Goal: Information Seeking & Learning: Compare options

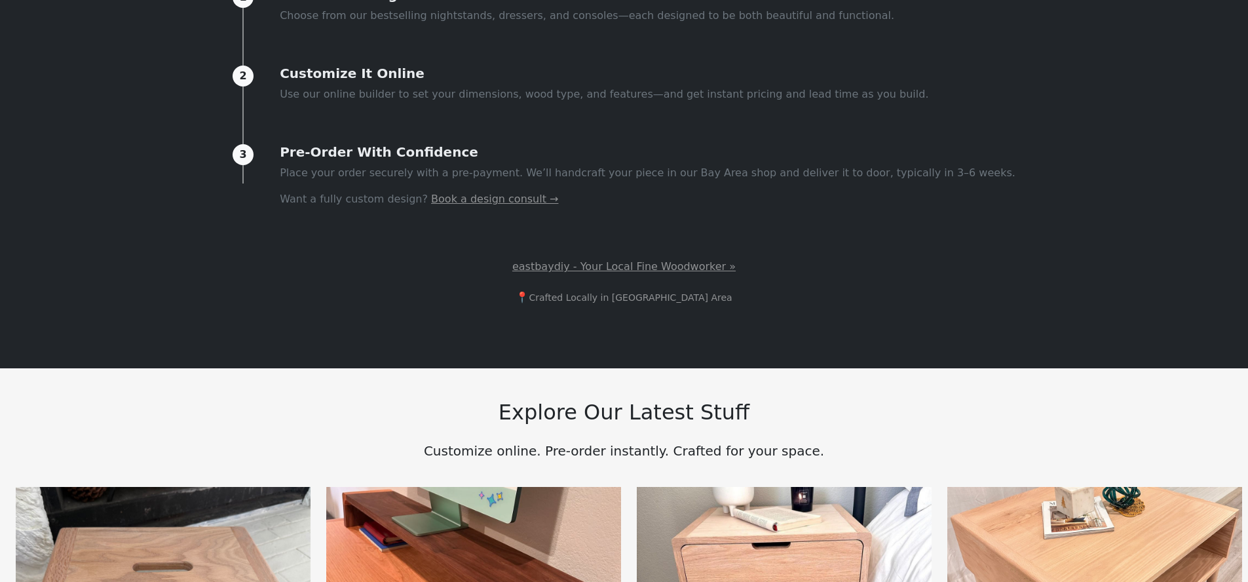
scroll to position [986, 0]
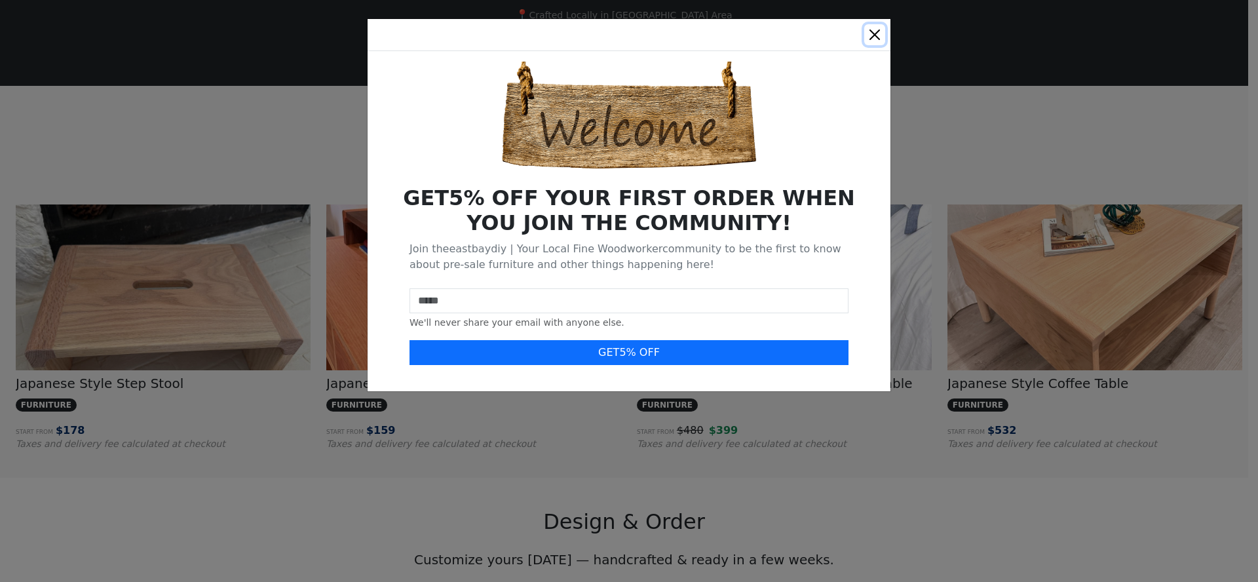
click at [872, 31] on button "Close" at bounding box center [874, 34] width 21 height 21
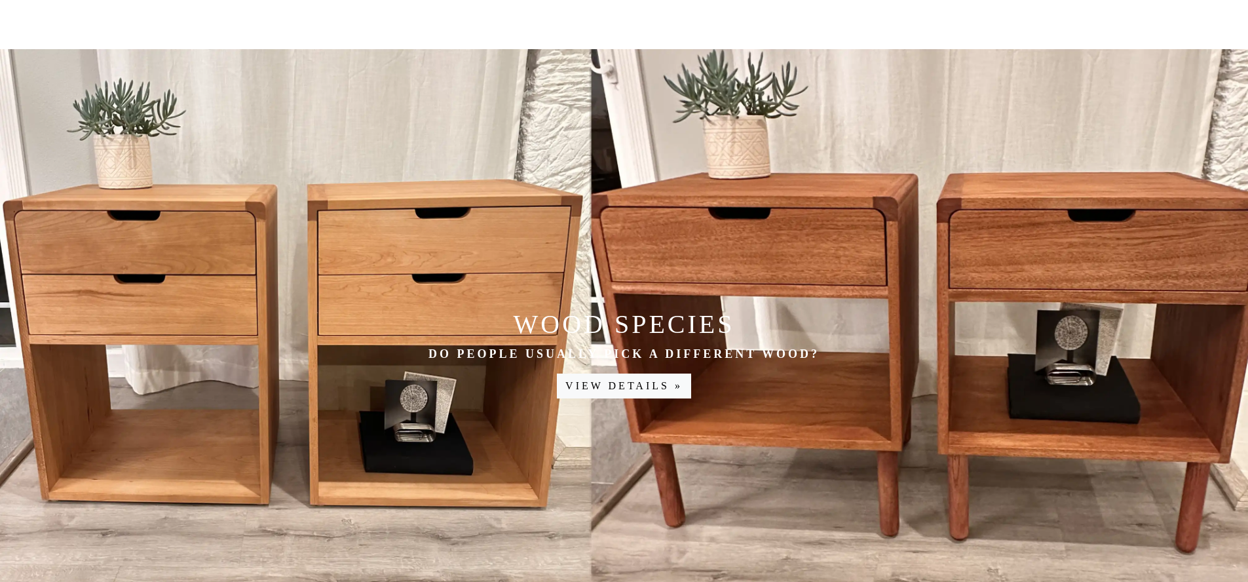
scroll to position [1872, 0]
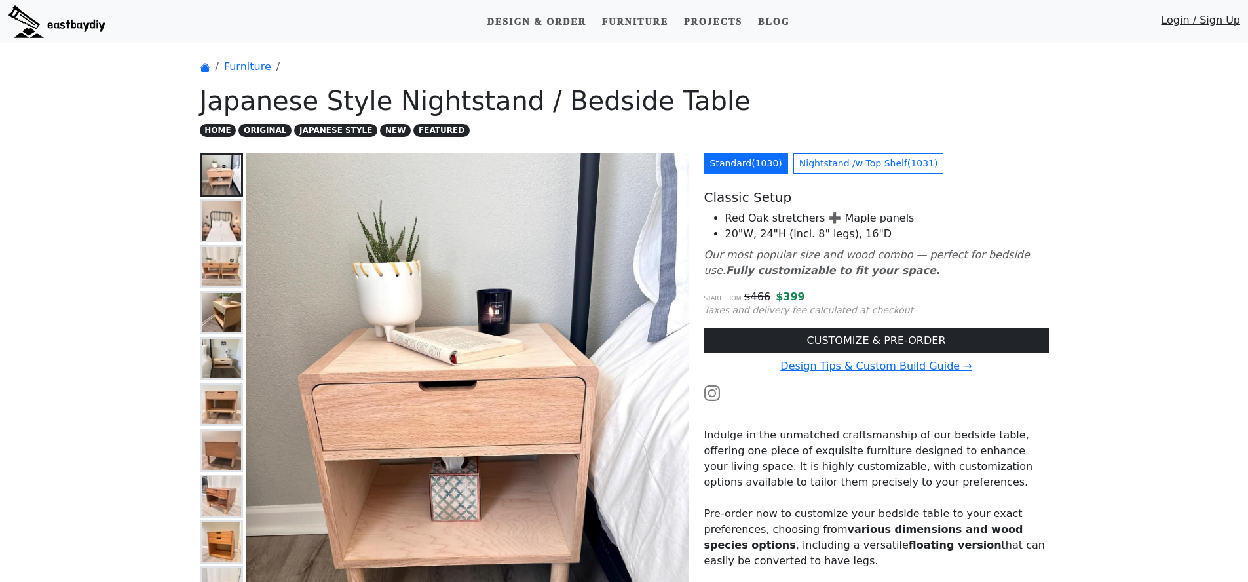
scroll to position [66, 0]
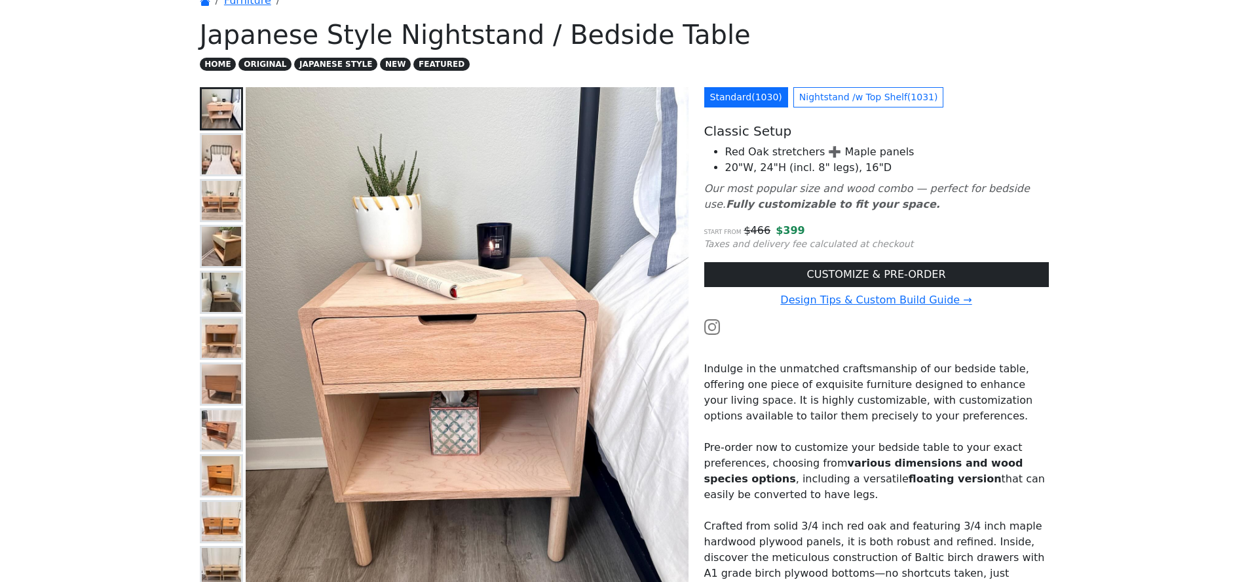
click at [214, 166] on img at bounding box center [221, 154] width 39 height 39
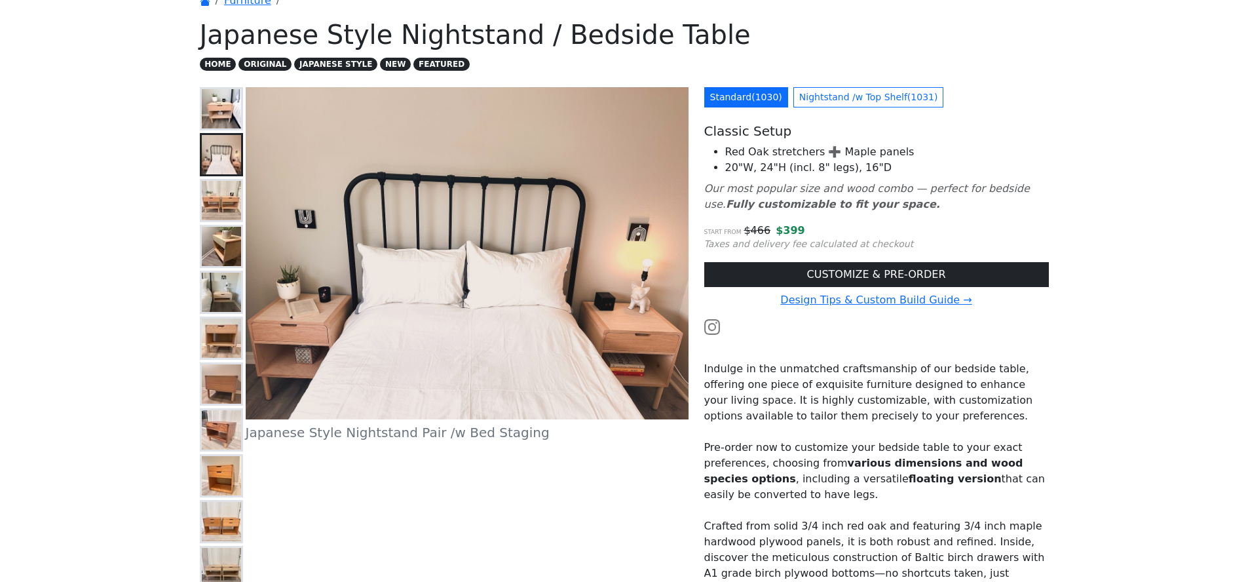
click at [216, 197] on img at bounding box center [221, 200] width 39 height 39
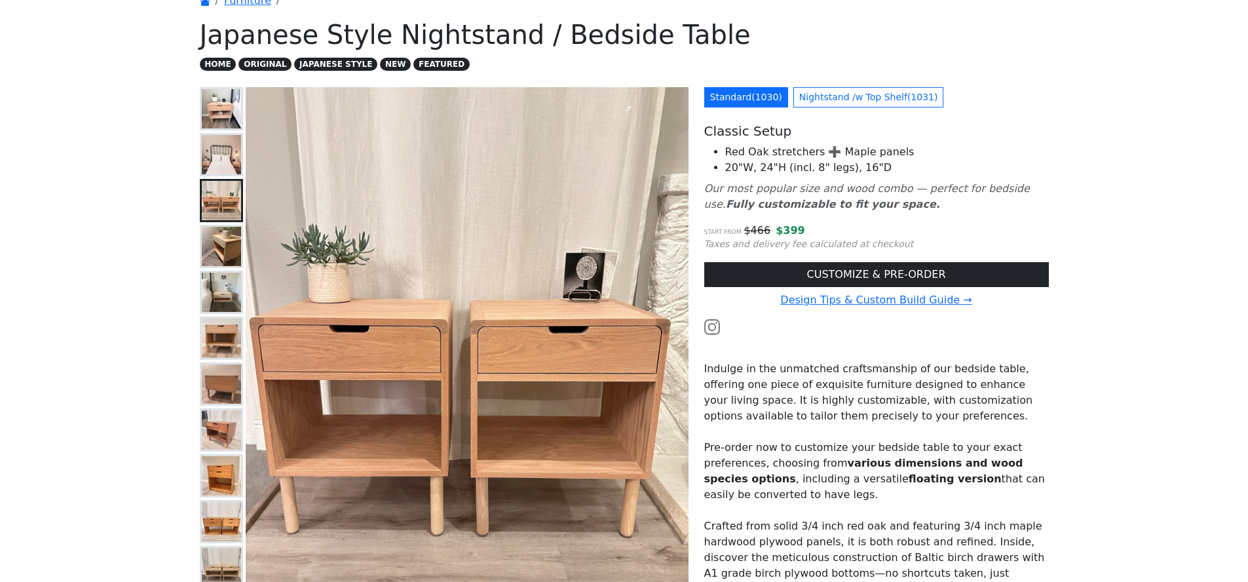
click at [222, 244] on img at bounding box center [221, 246] width 39 height 39
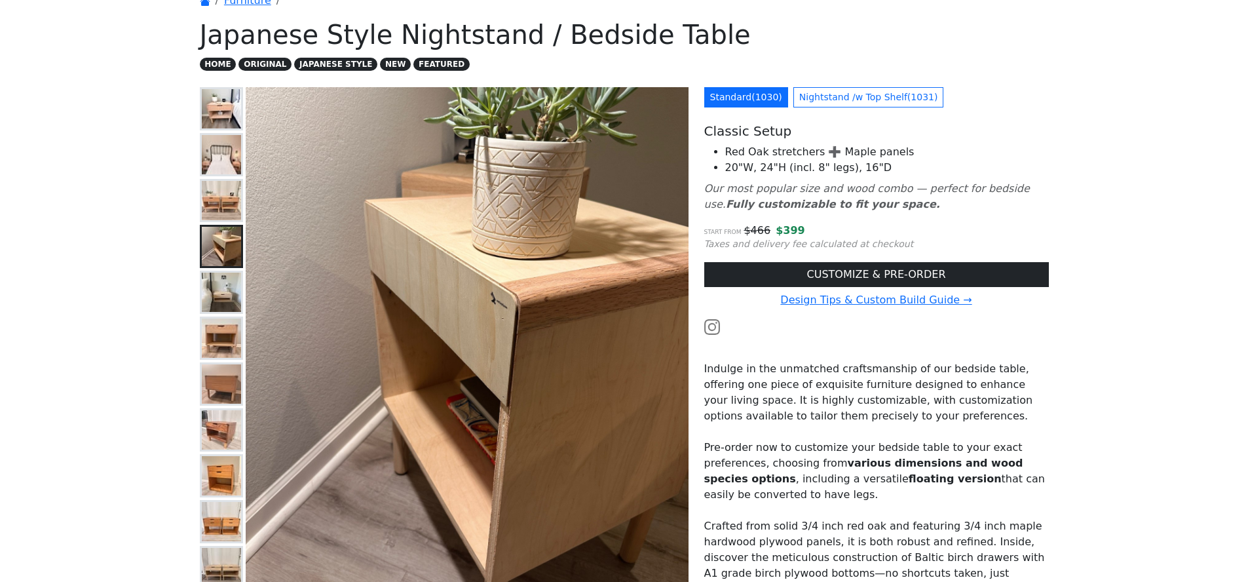
click at [221, 282] on img at bounding box center [221, 292] width 39 height 39
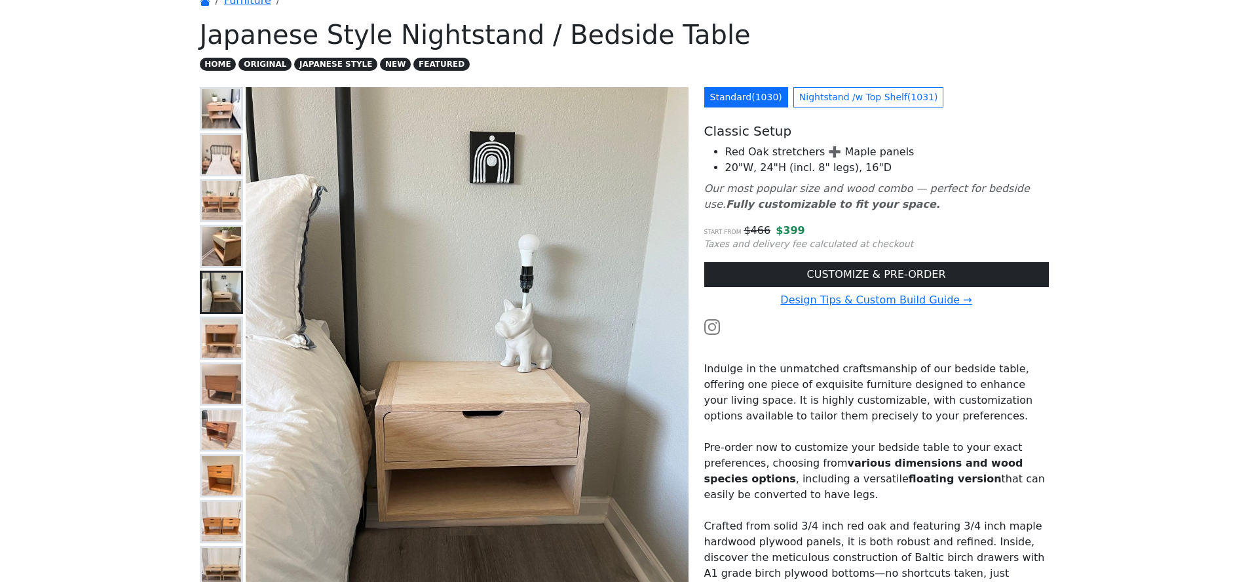
click at [225, 316] on button at bounding box center [221, 337] width 43 height 43
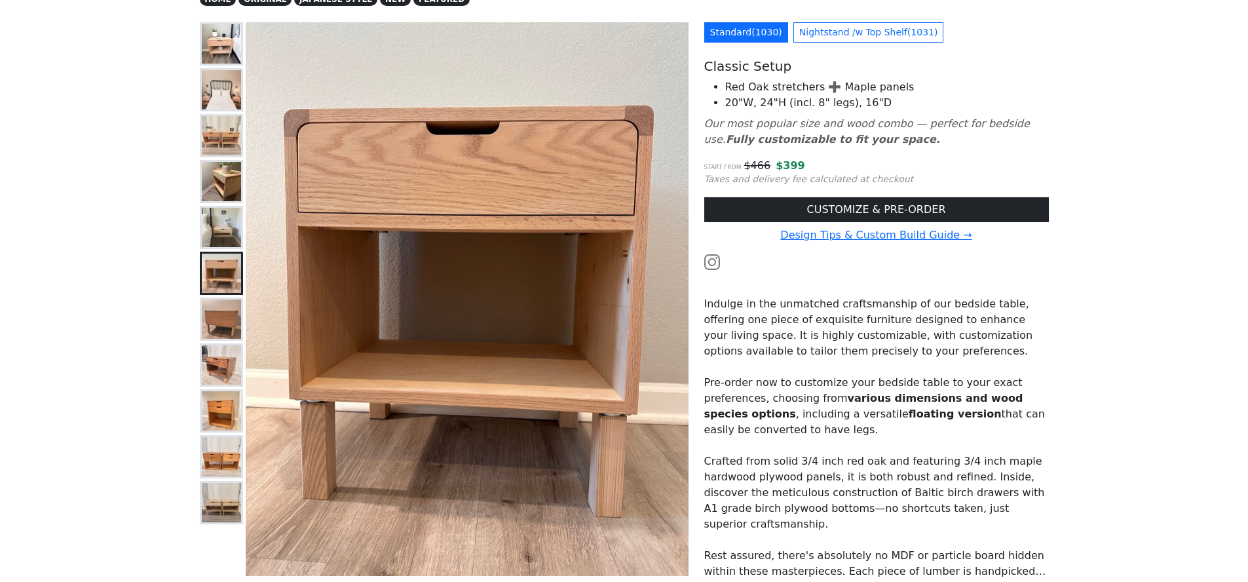
scroll to position [150, 0]
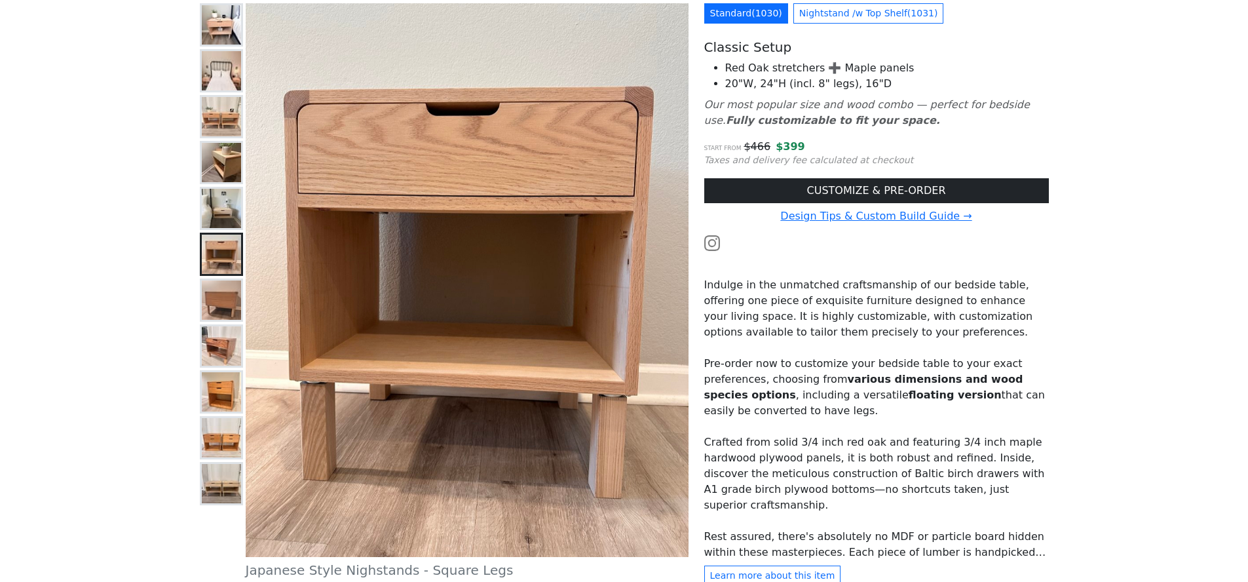
click at [226, 332] on img at bounding box center [221, 345] width 39 height 39
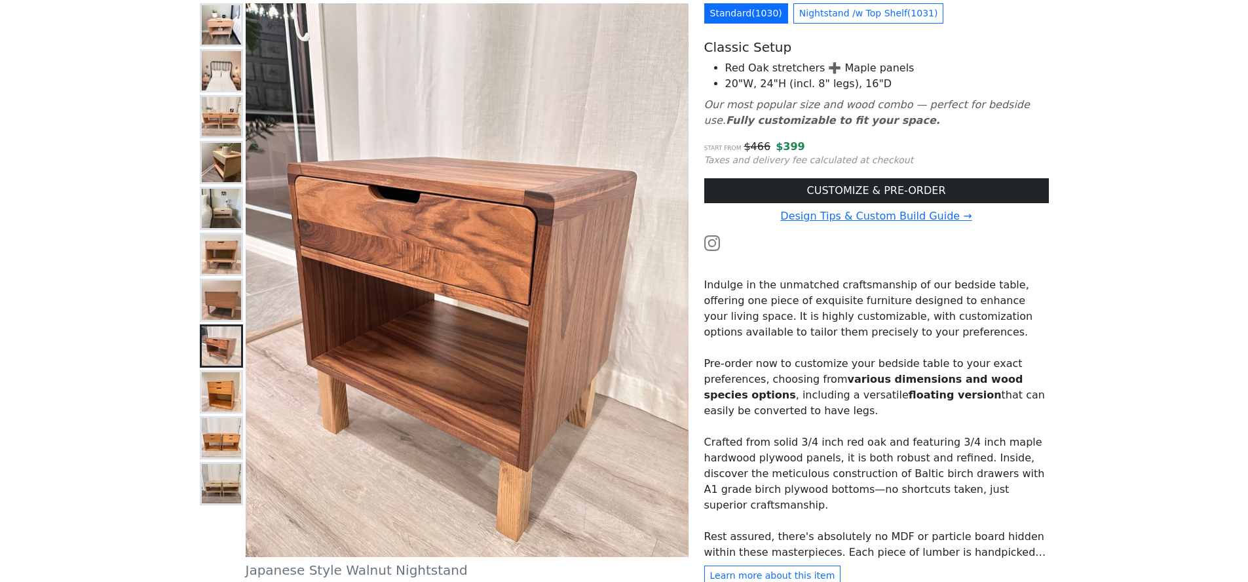
click at [223, 299] on img at bounding box center [221, 299] width 39 height 39
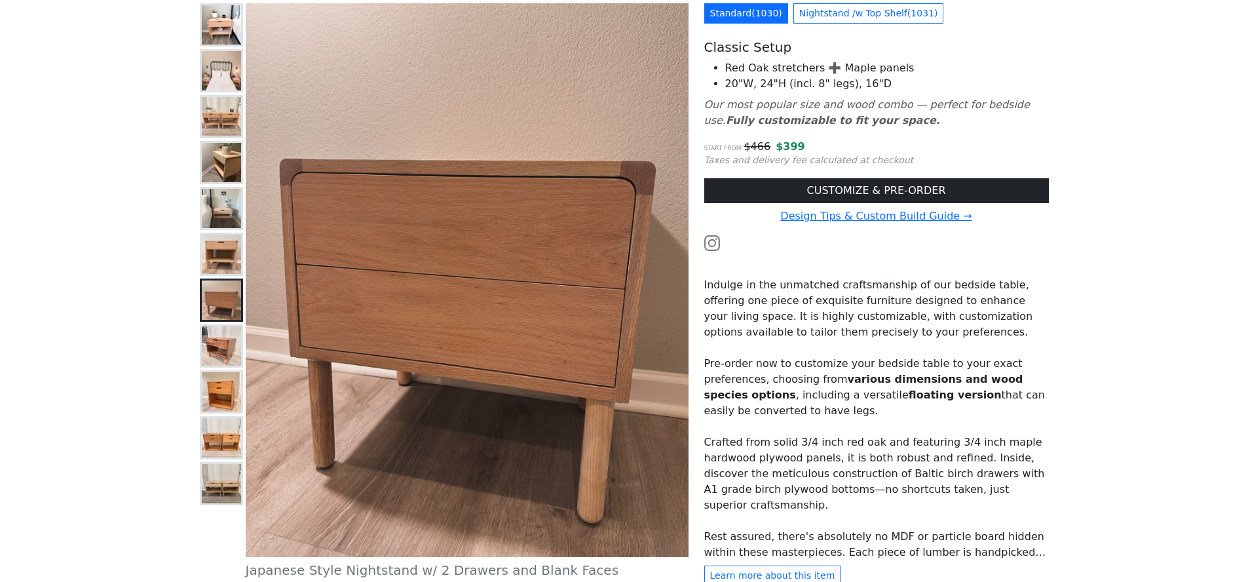
click at [227, 254] on img at bounding box center [221, 254] width 39 height 39
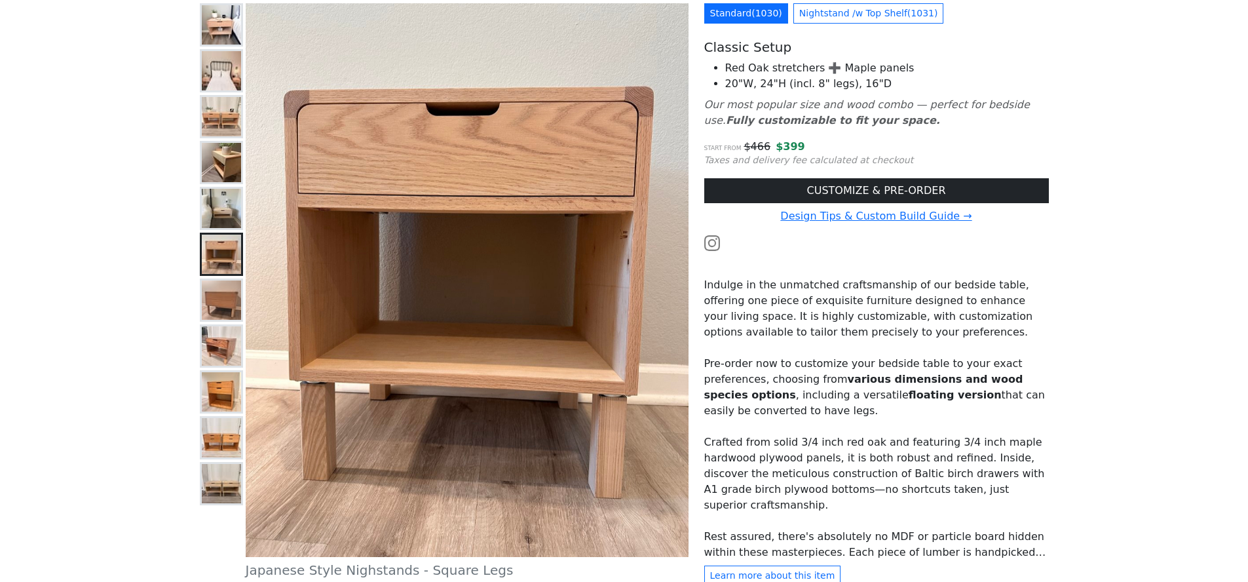
click at [225, 377] on img at bounding box center [221, 391] width 39 height 39
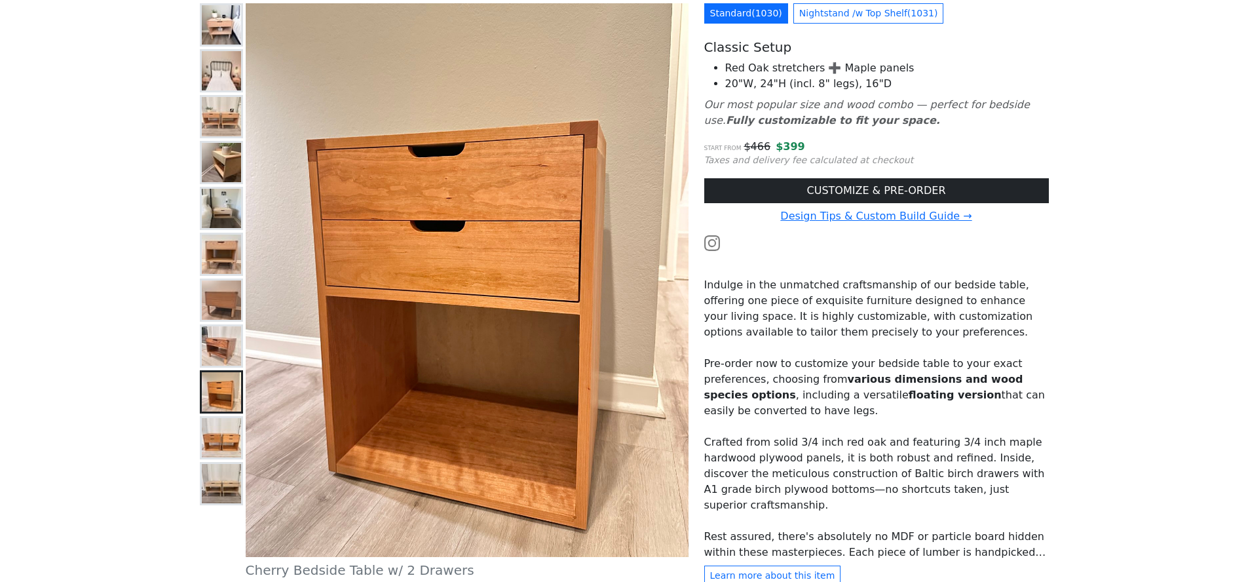
click at [221, 435] on img at bounding box center [221, 437] width 39 height 39
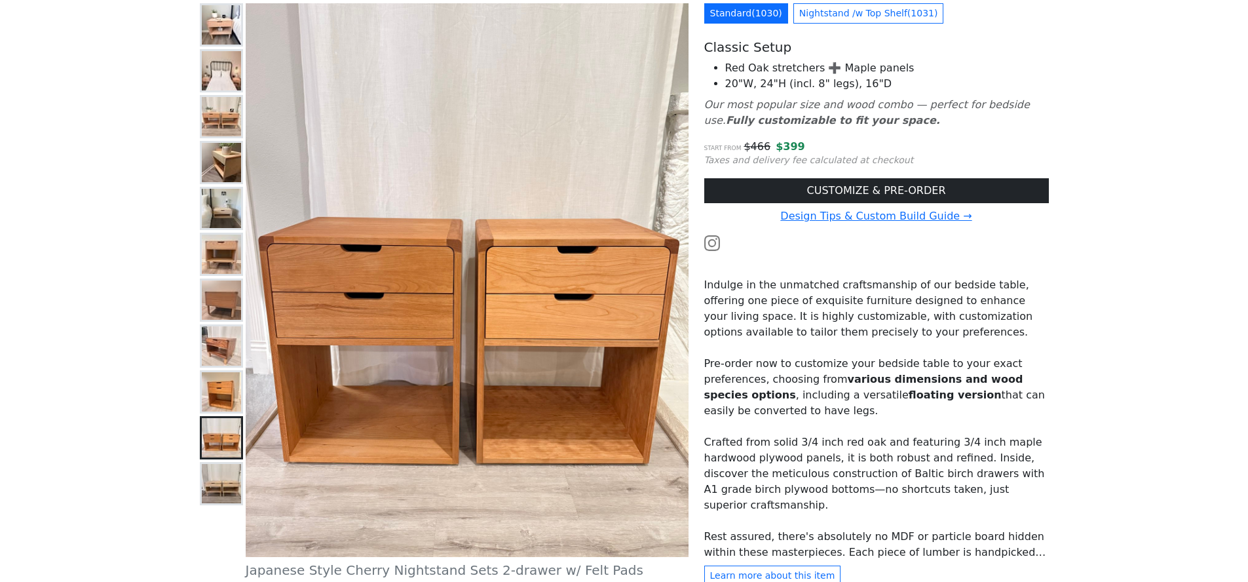
click at [223, 456] on img at bounding box center [221, 437] width 39 height 39
click at [221, 412] on button at bounding box center [221, 391] width 43 height 43
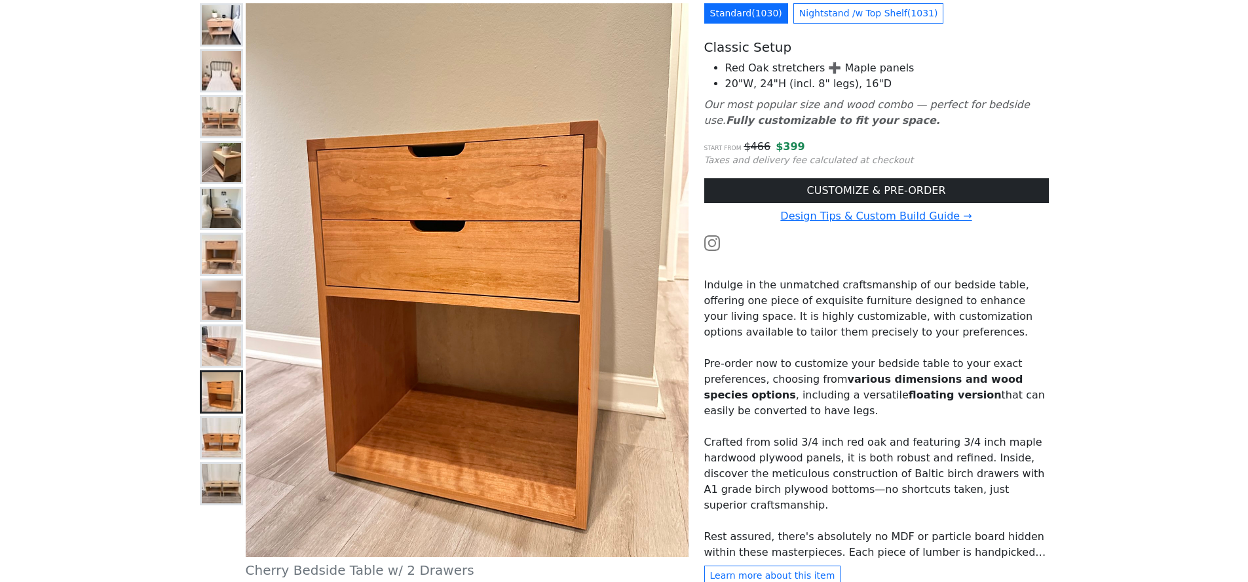
click at [221, 476] on img at bounding box center [221, 483] width 39 height 39
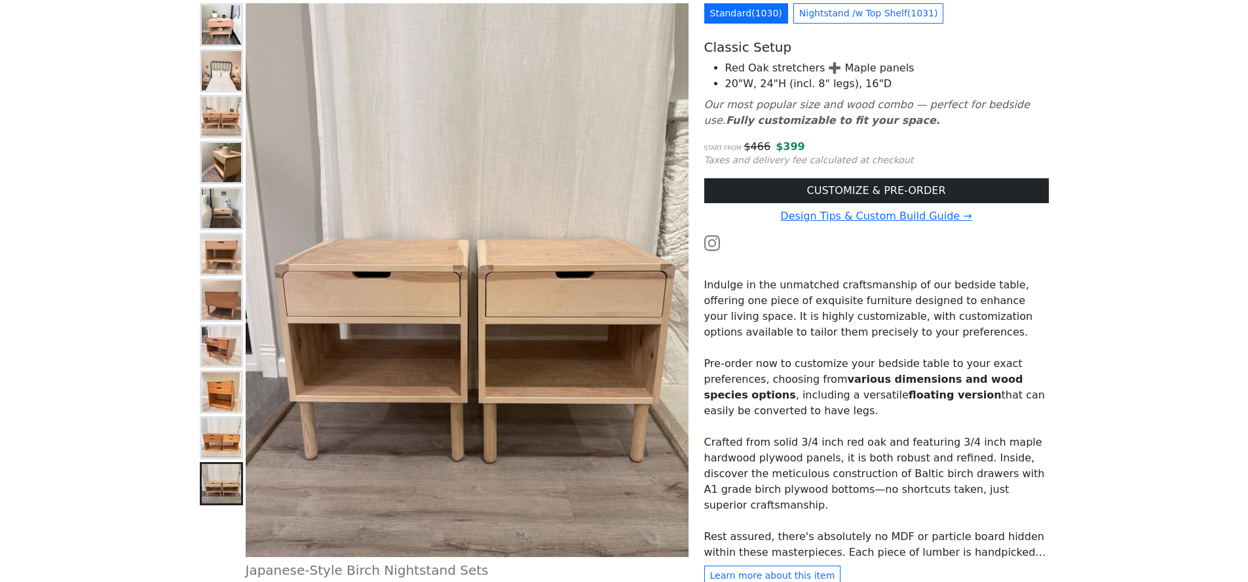
click at [221, 440] on img at bounding box center [221, 437] width 39 height 39
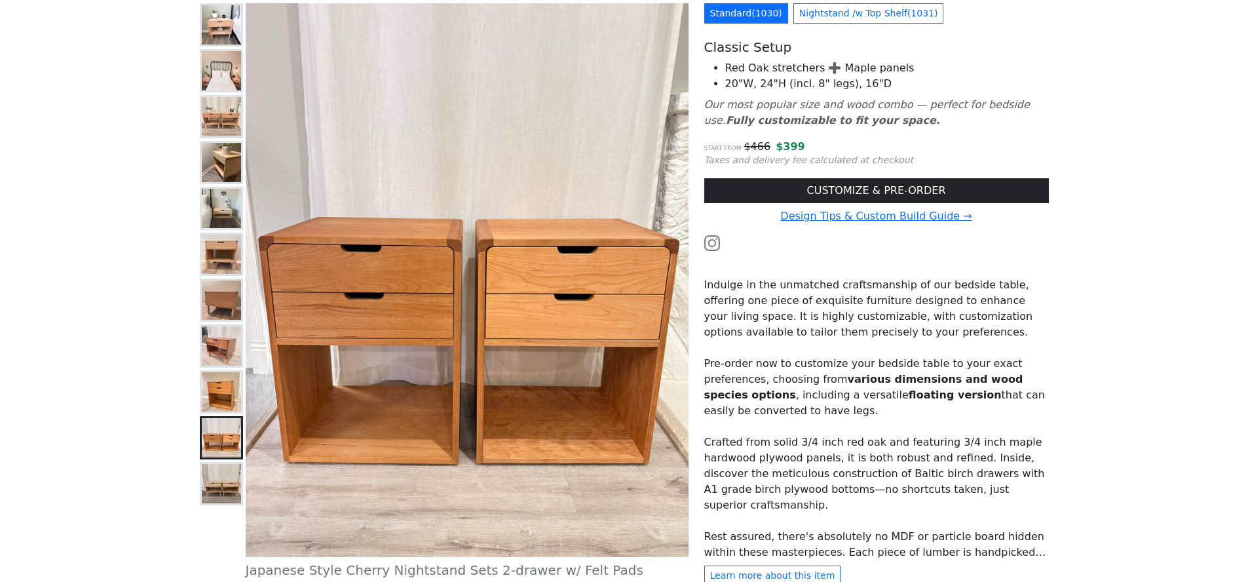
click at [220, 477] on img at bounding box center [221, 483] width 39 height 39
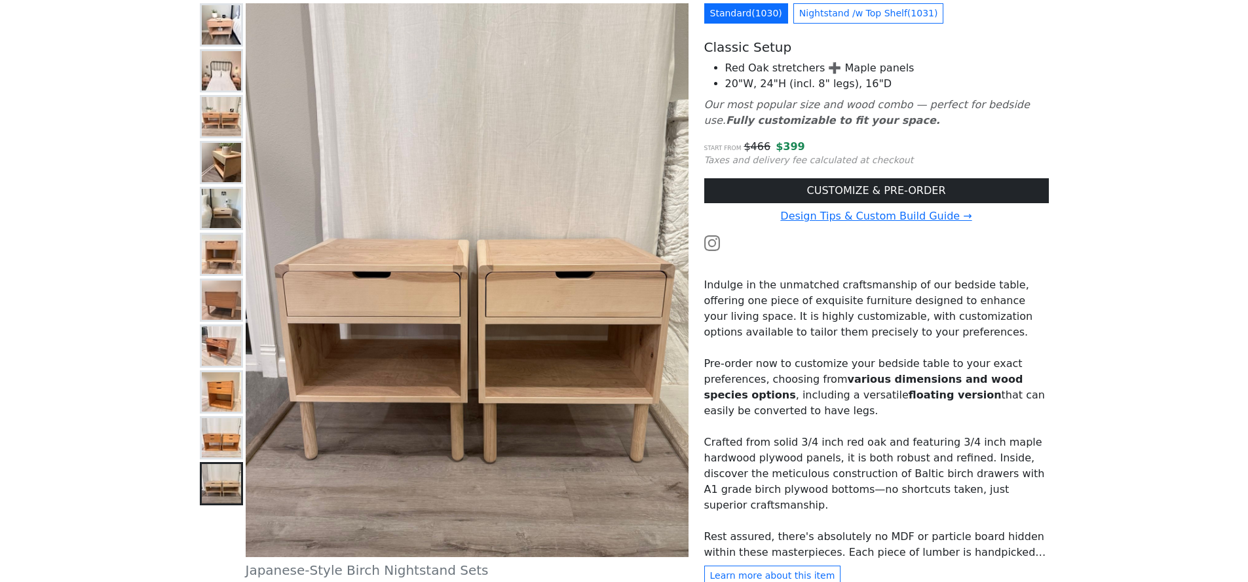
click at [226, 451] on img at bounding box center [221, 437] width 39 height 39
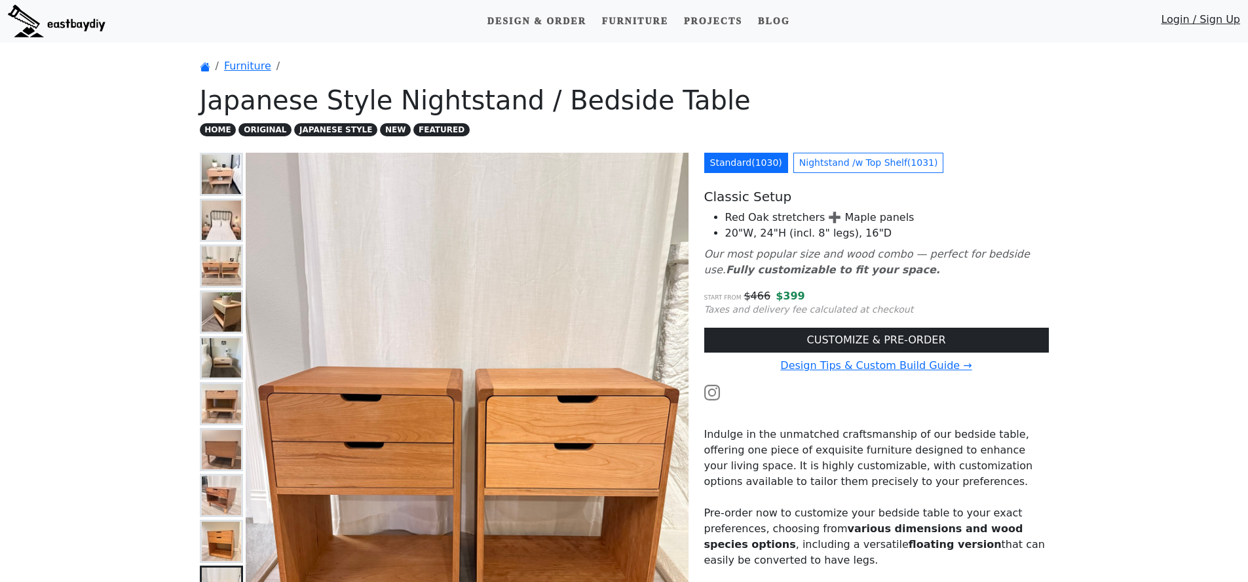
scroll to position [0, 0]
click at [633, 15] on link "Furniture" at bounding box center [635, 22] width 77 height 24
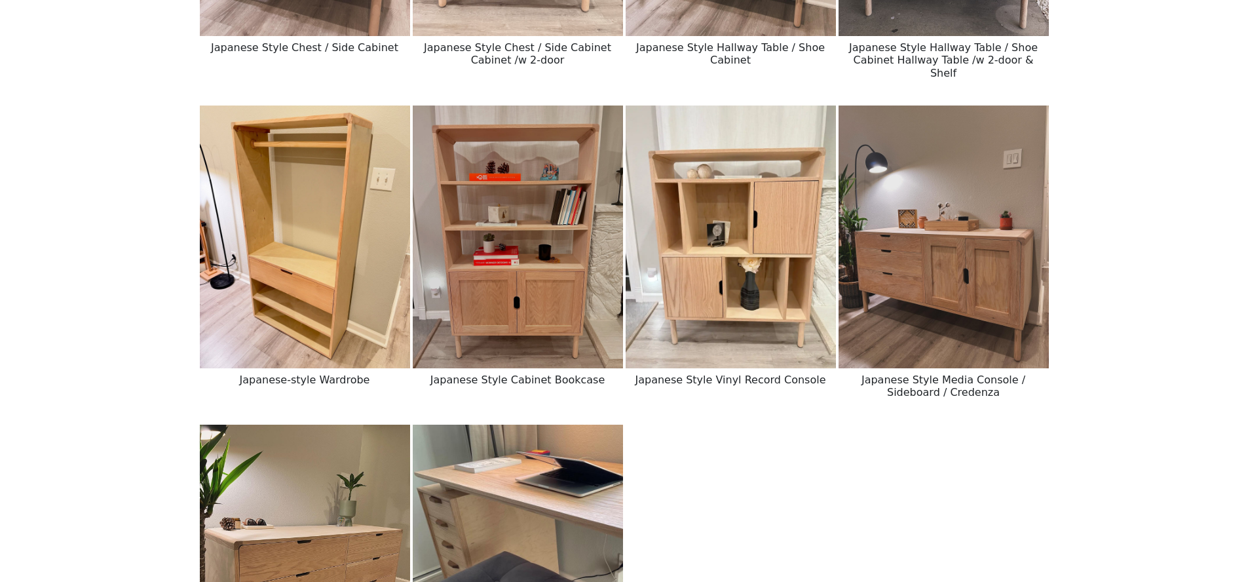
scroll to position [1646, 0]
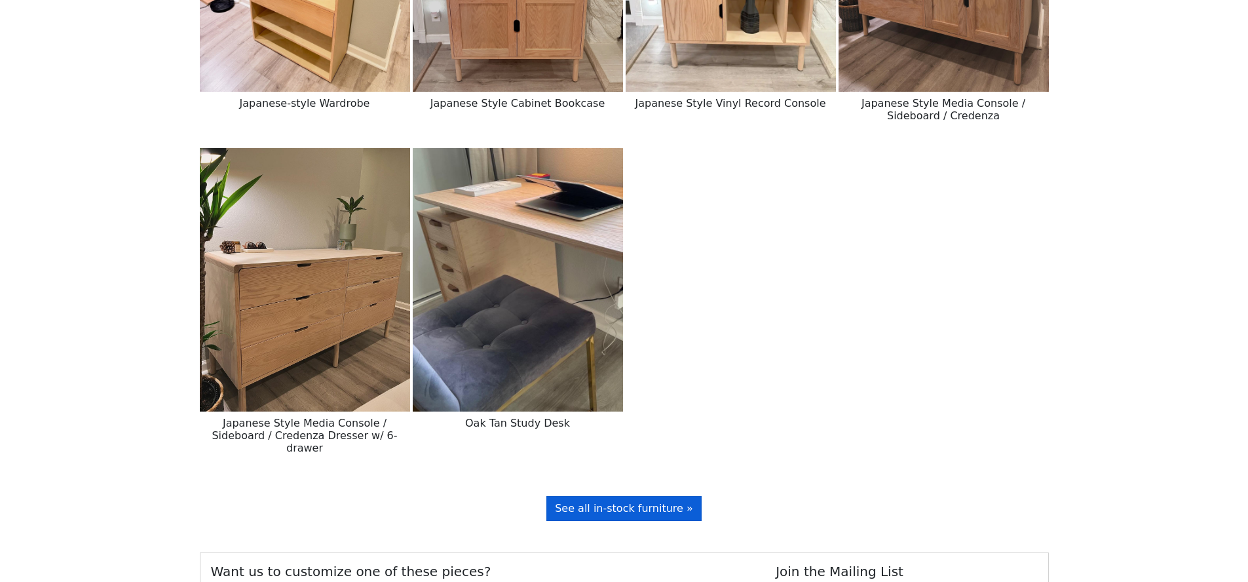
click at [635, 496] on link "See all in-stock furniture »" at bounding box center [623, 508] width 155 height 25
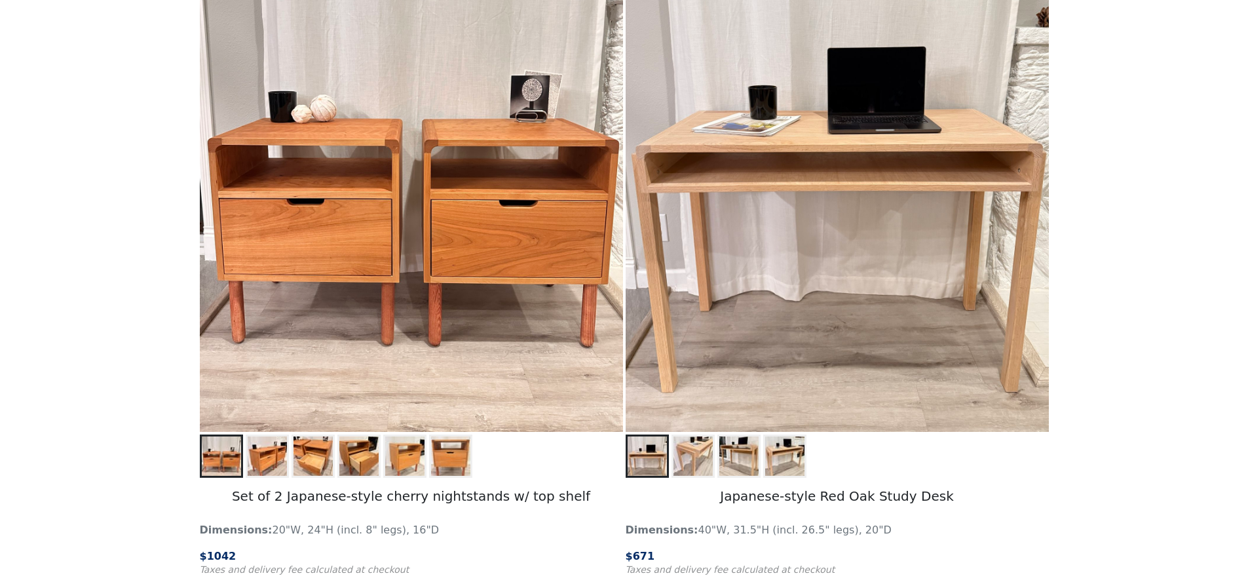
scroll to position [322, 0]
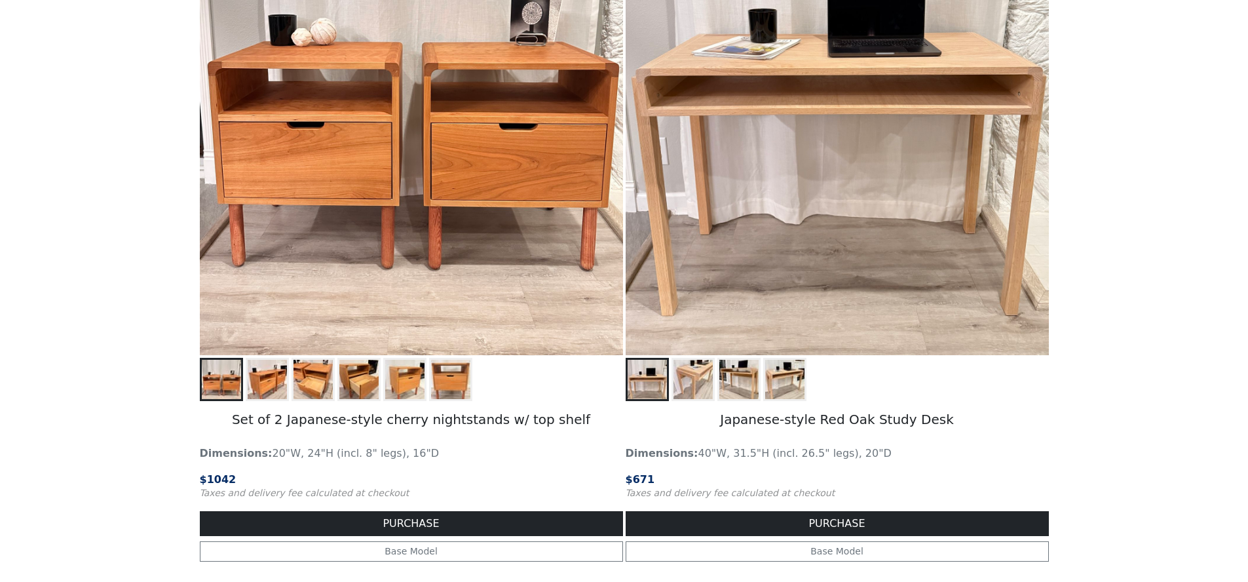
click at [273, 381] on img at bounding box center [267, 379] width 39 height 39
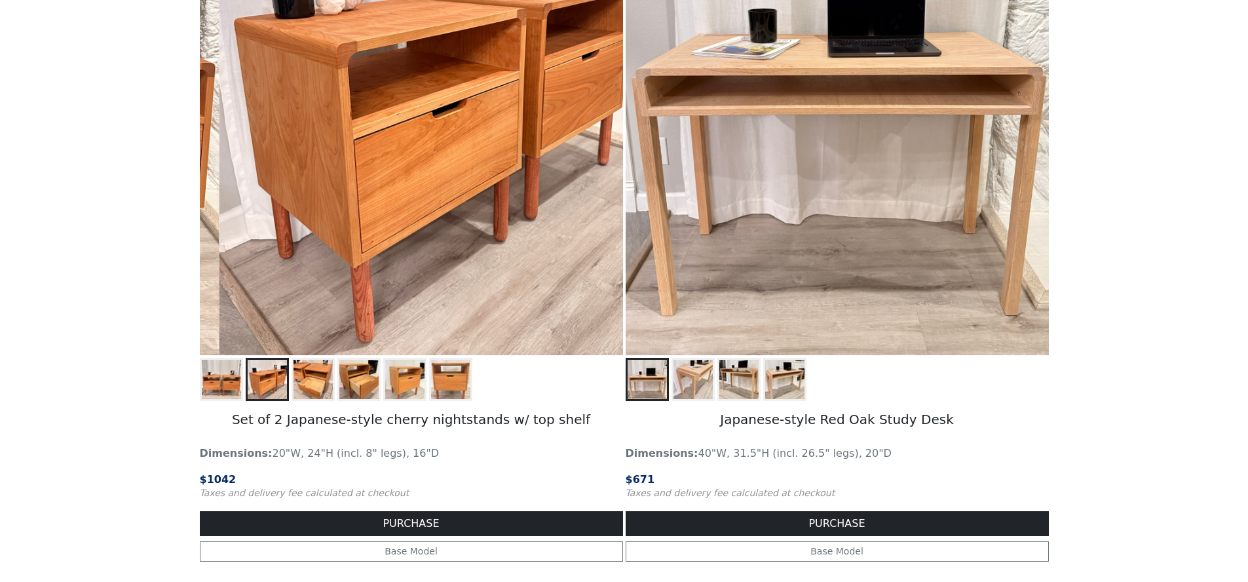
click at [297, 377] on img at bounding box center [312, 379] width 39 height 39
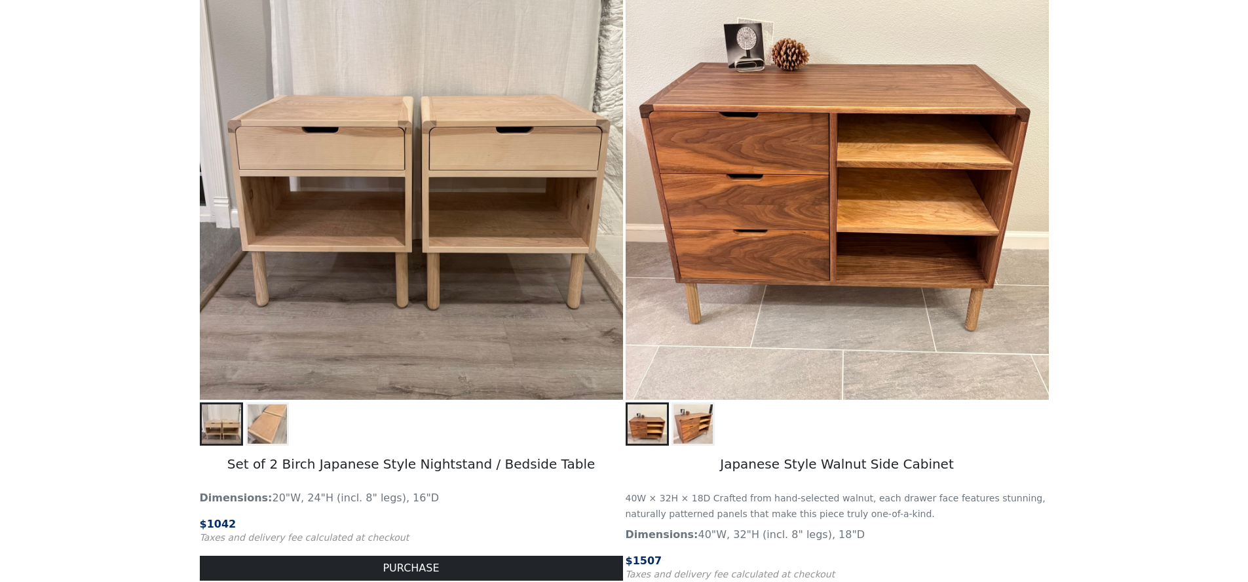
scroll to position [1828, 0]
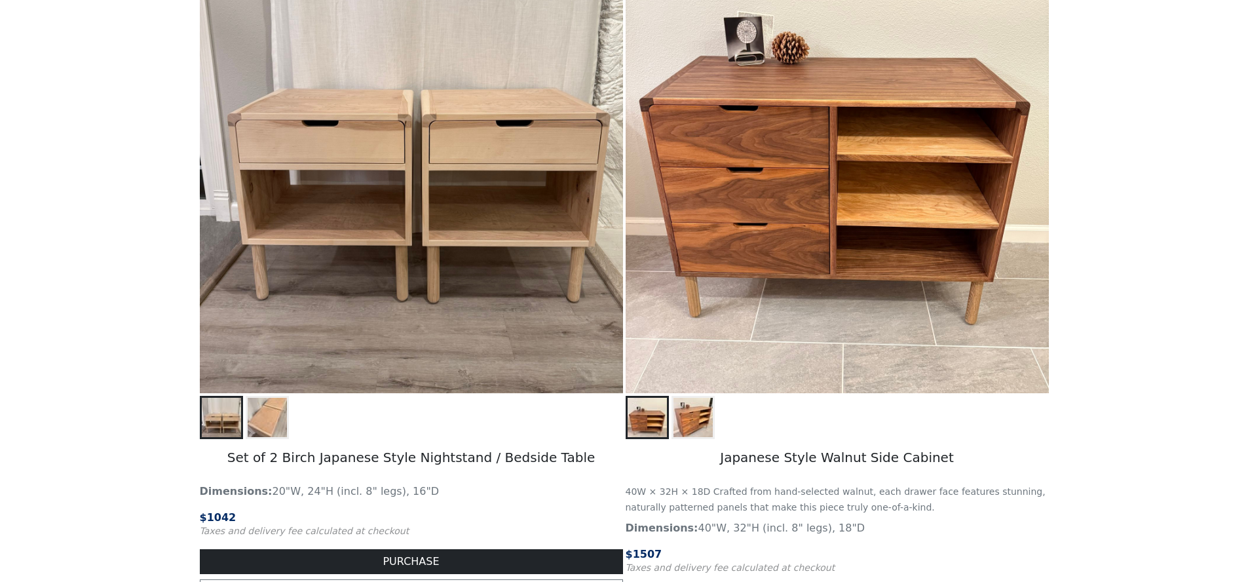
click at [263, 419] on img at bounding box center [267, 417] width 39 height 39
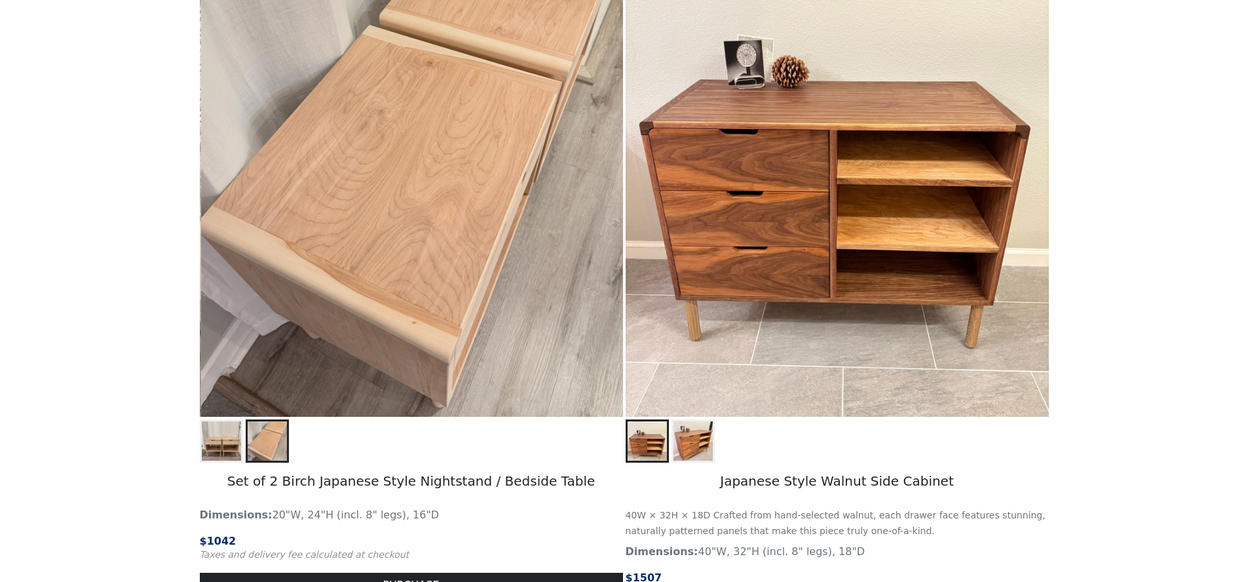
scroll to position [1762, 0]
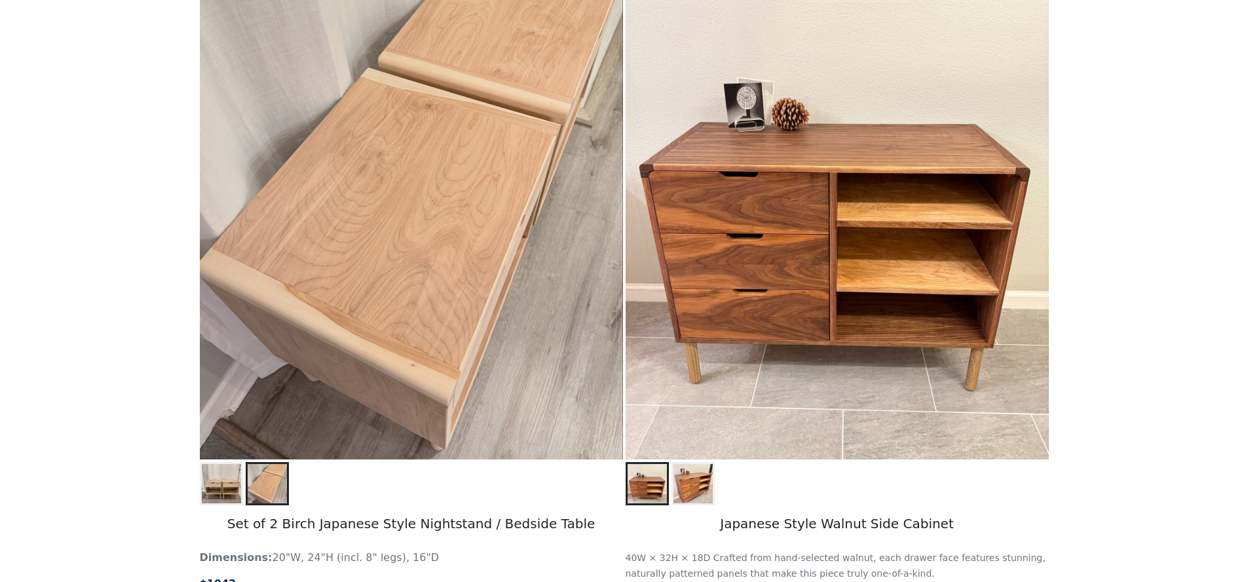
click at [227, 475] on img at bounding box center [221, 483] width 39 height 39
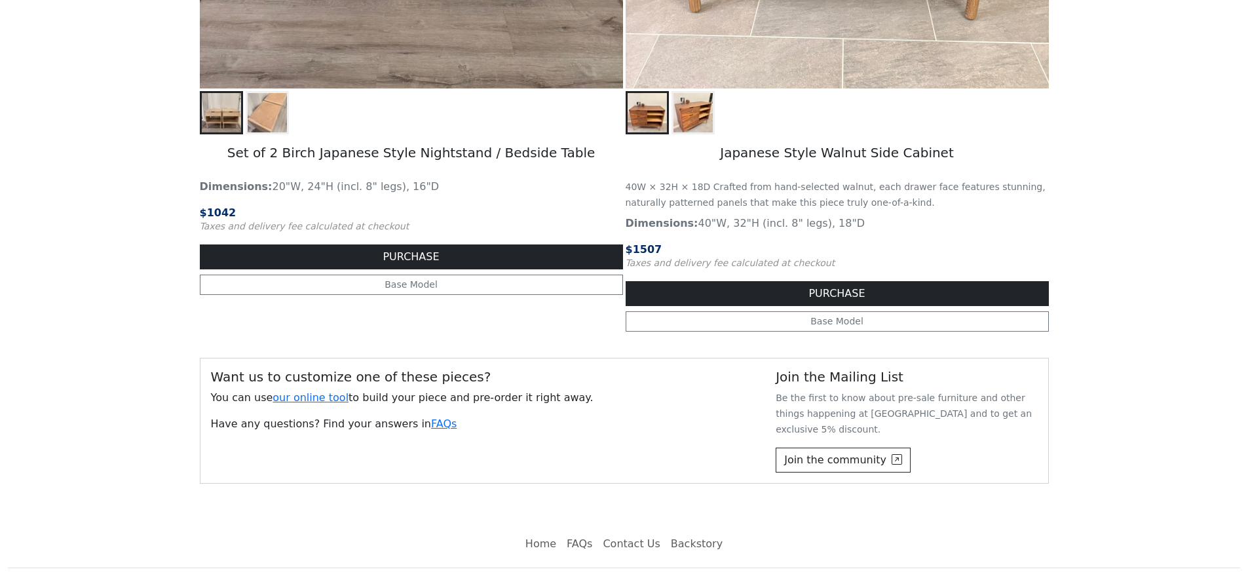
scroll to position [2140, 0]
